Goal: Find specific page/section: Find specific page/section

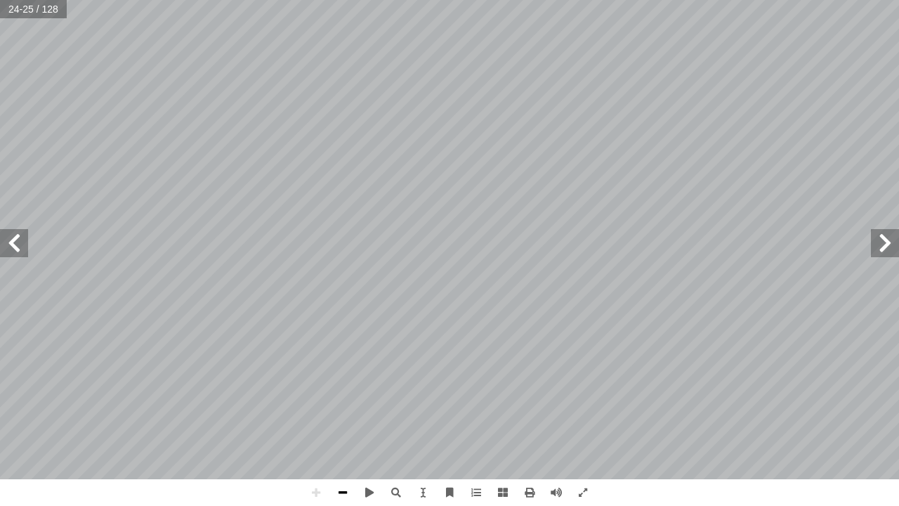
click at [342, 485] on span at bounding box center [343, 492] width 27 height 27
click at [309, 488] on span at bounding box center [316, 492] width 27 height 27
drag, startPoint x: 314, startPoint y: 489, endPoint x: 325, endPoint y: 486, distance: 11.6
click at [318, 488] on span at bounding box center [316, 492] width 27 height 27
drag, startPoint x: 334, startPoint y: 486, endPoint x: 343, endPoint y: 480, distance: 11.1
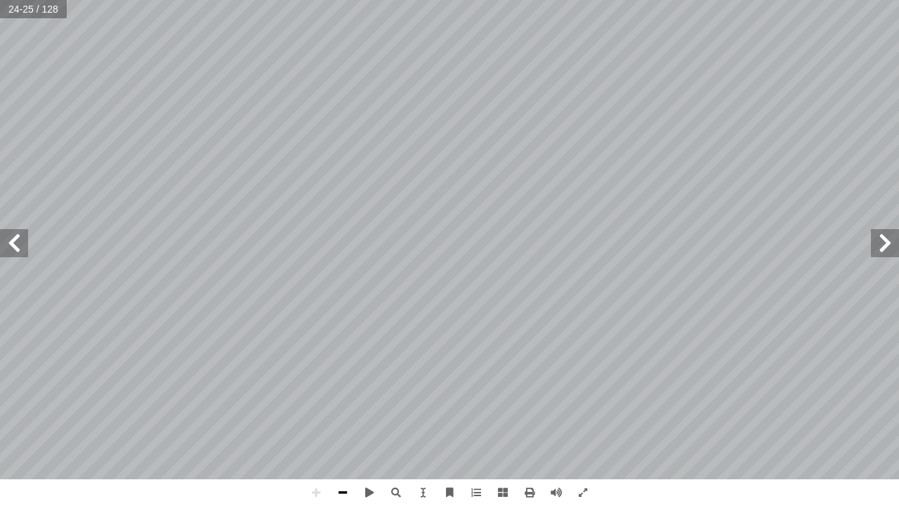
click at [339, 480] on span at bounding box center [343, 492] width 27 height 27
click at [344, 481] on span at bounding box center [343, 492] width 27 height 27
click at [343, 487] on span at bounding box center [343, 492] width 27 height 27
click at [343, 486] on span at bounding box center [343, 492] width 27 height 27
click at [890, 242] on span at bounding box center [885, 243] width 28 height 28
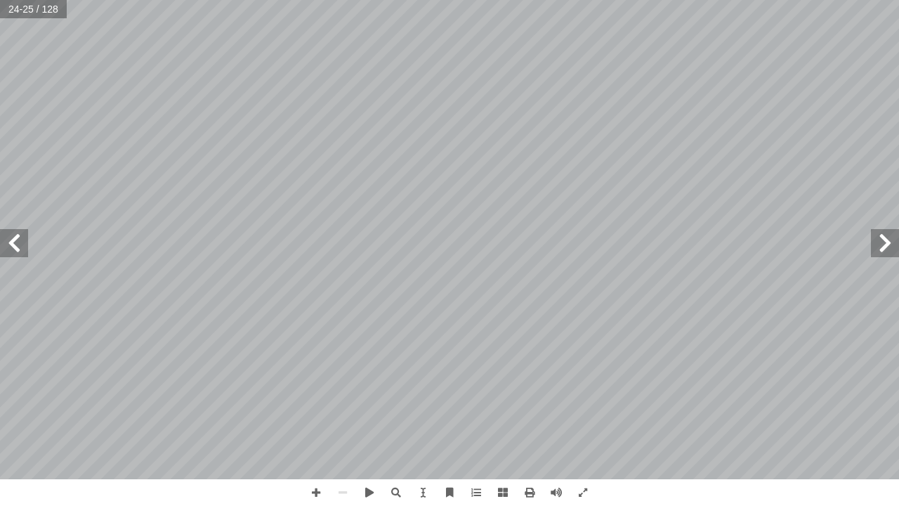
click at [881, 242] on span at bounding box center [885, 243] width 28 height 28
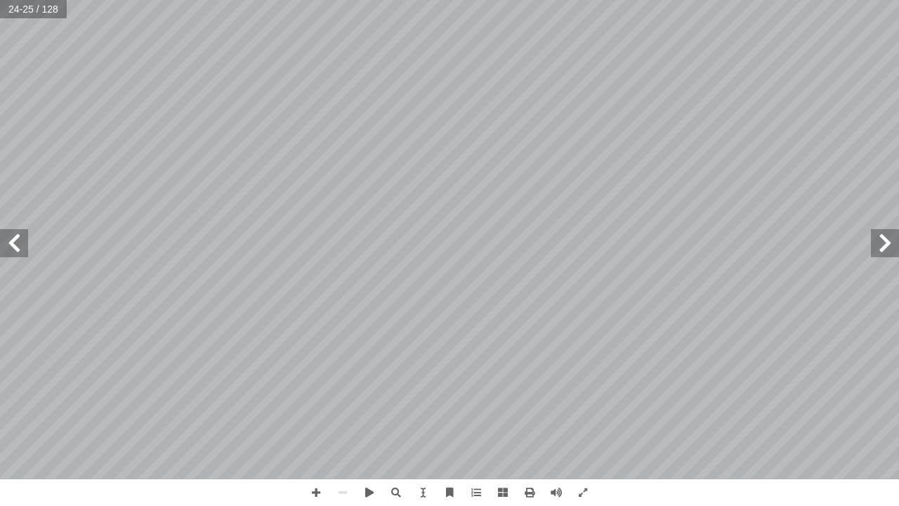
click at [881, 242] on span at bounding box center [885, 243] width 28 height 28
click at [16, 235] on span at bounding box center [14, 243] width 28 height 28
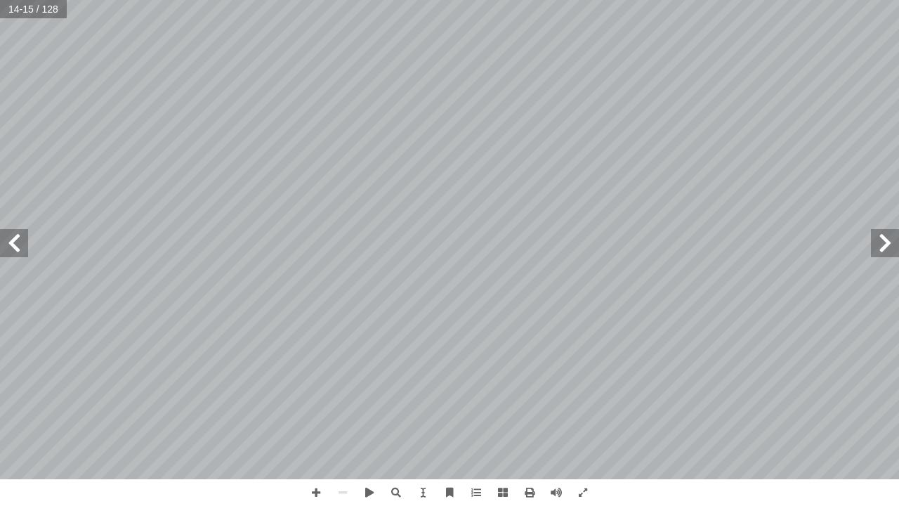
click at [16, 235] on span at bounding box center [14, 243] width 28 height 28
click at [323, 482] on span at bounding box center [316, 492] width 27 height 27
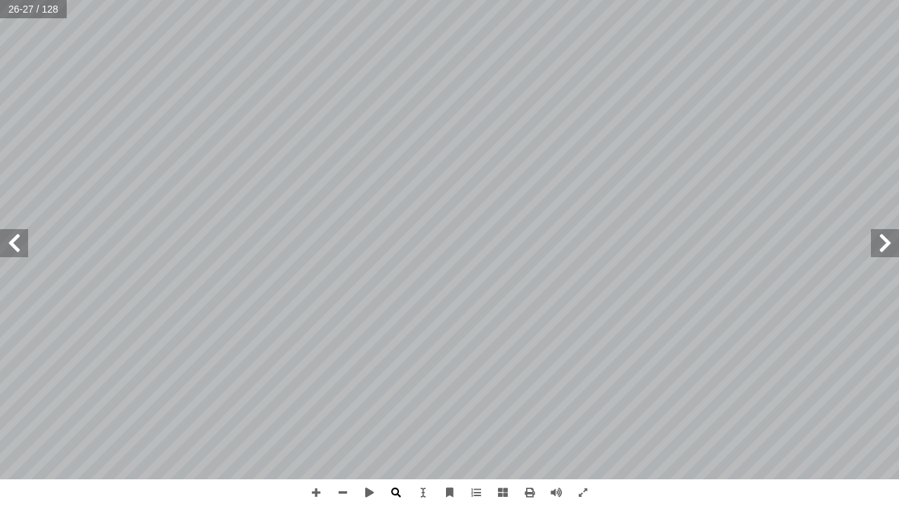
click at [405, 504] on div "٢٢ ُ ثال ِ الم ُ م ْ س � ال ُ ة َّ رابي ْ ع ِ إ ال� ُ ه ُ ت َ حال ُ ة َّ لي ْ ص…" at bounding box center [449, 253] width 899 height 506
click at [878, 247] on span at bounding box center [885, 243] width 28 height 28
click at [880, 247] on span at bounding box center [885, 243] width 28 height 28
